Goal: Task Accomplishment & Management: Complete application form

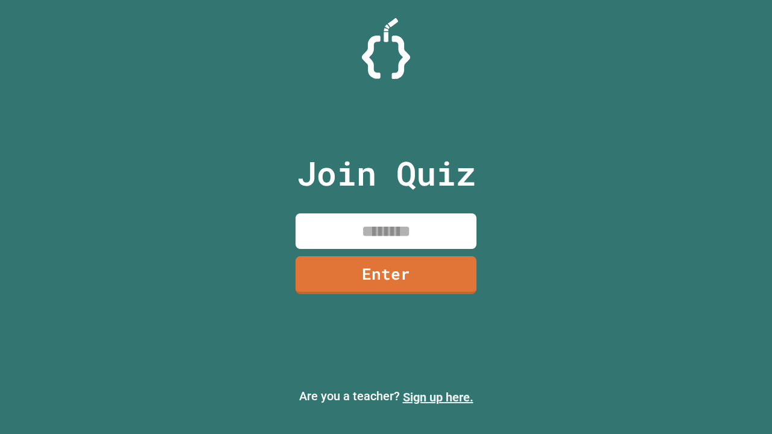
click at [438, 397] on link "Sign up here." at bounding box center [438, 397] width 71 height 14
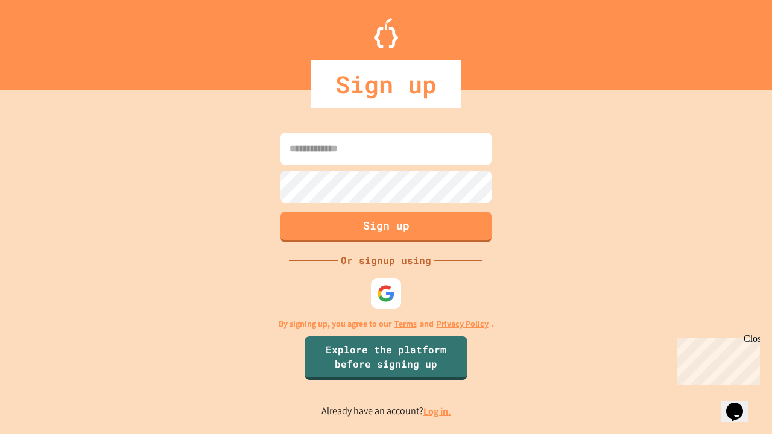
click at [438, 411] on link "Log in." at bounding box center [437, 411] width 28 height 13
